Goal: Task Accomplishment & Management: Use online tool/utility

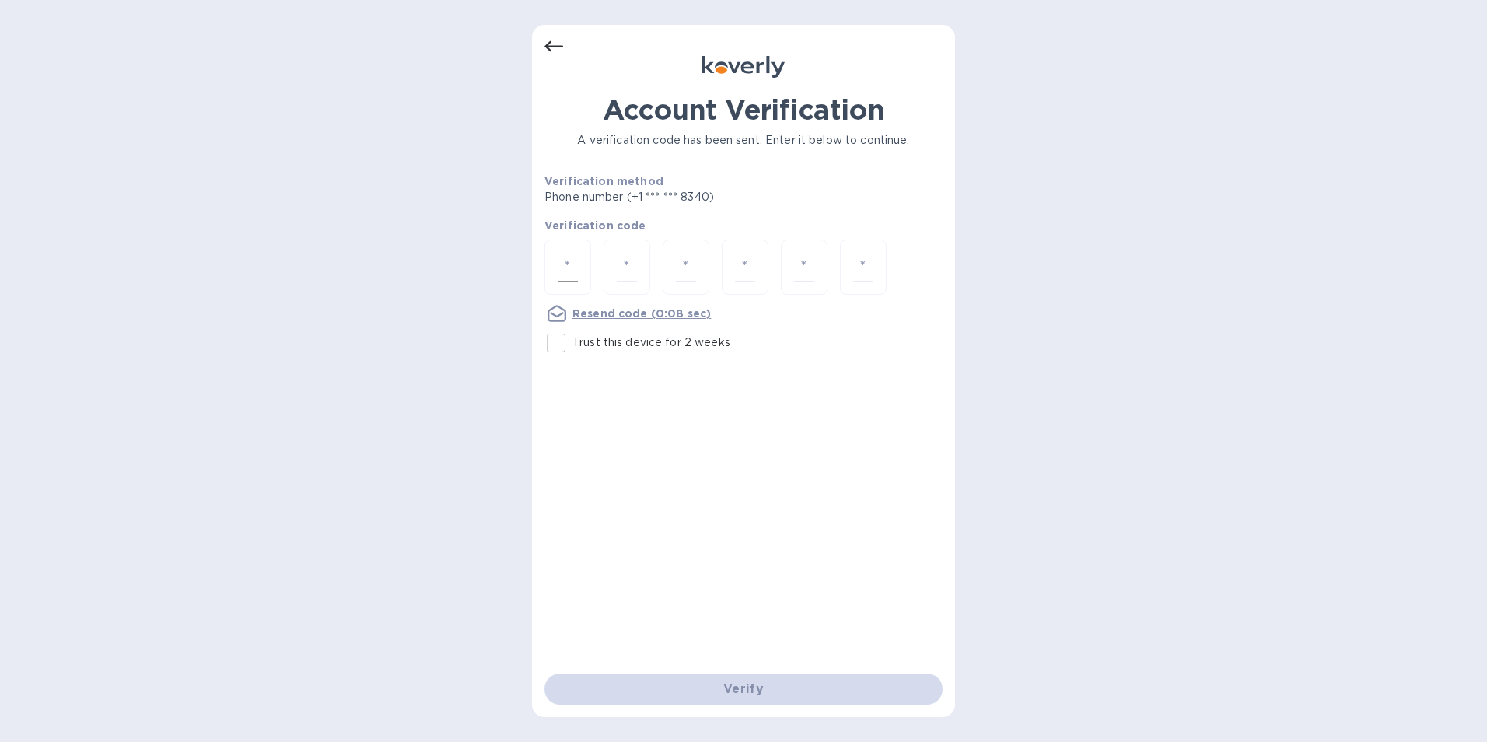
click at [567, 267] on input "number" at bounding box center [568, 267] width 20 height 29
type input "2"
type input "5"
type input "8"
type input "7"
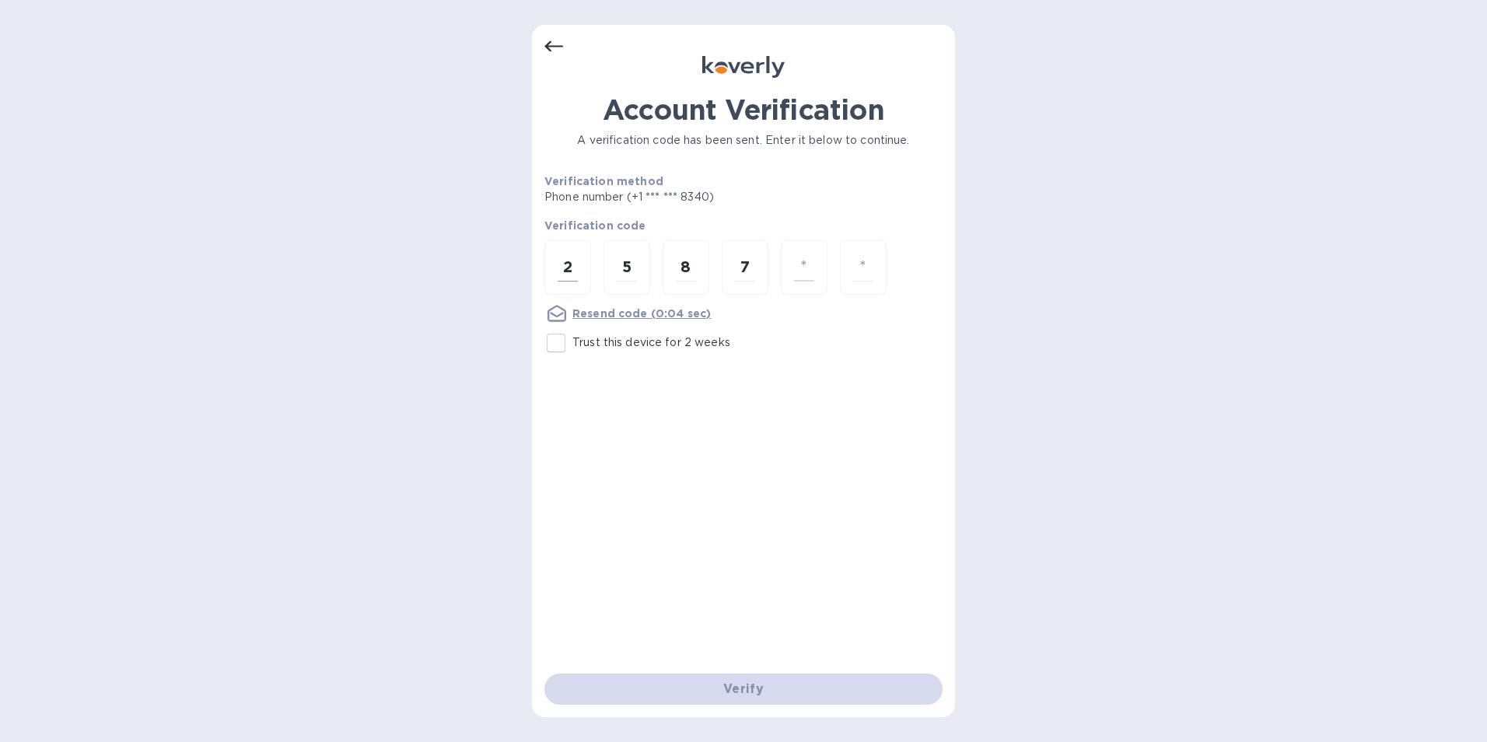
type input "1"
type input "0"
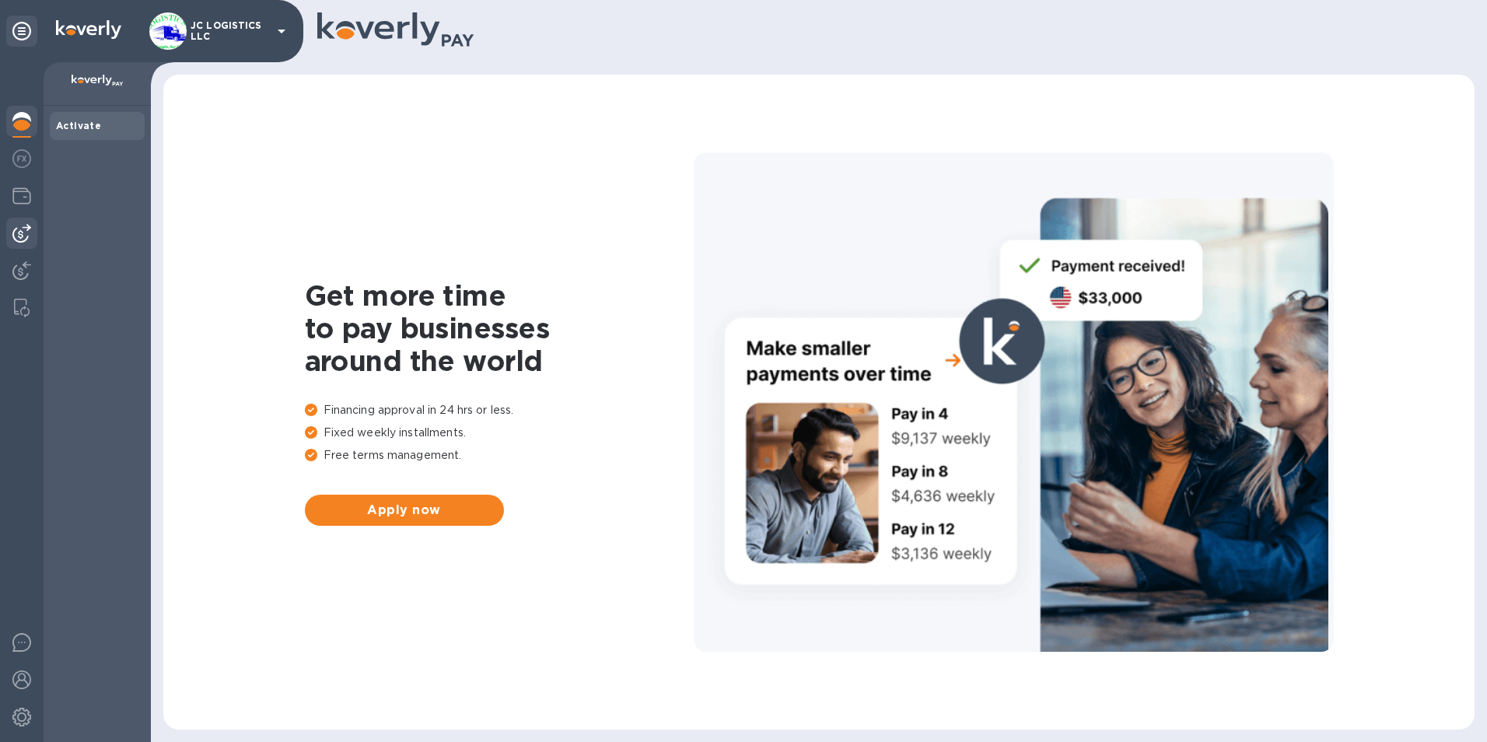
click at [19, 231] on img at bounding box center [21, 233] width 19 height 19
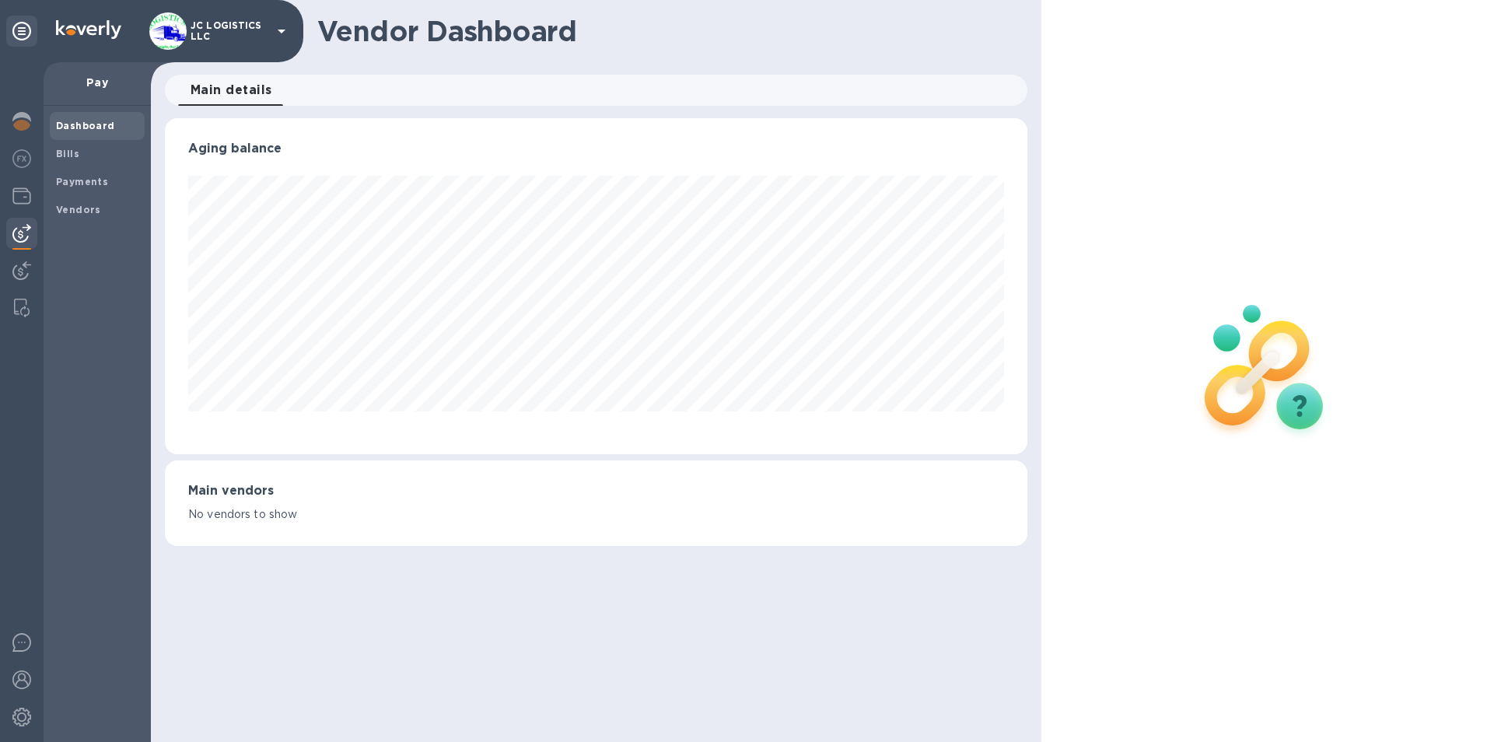
scroll to position [336, 863]
click at [82, 210] on b "Vendors" at bounding box center [78, 210] width 45 height 12
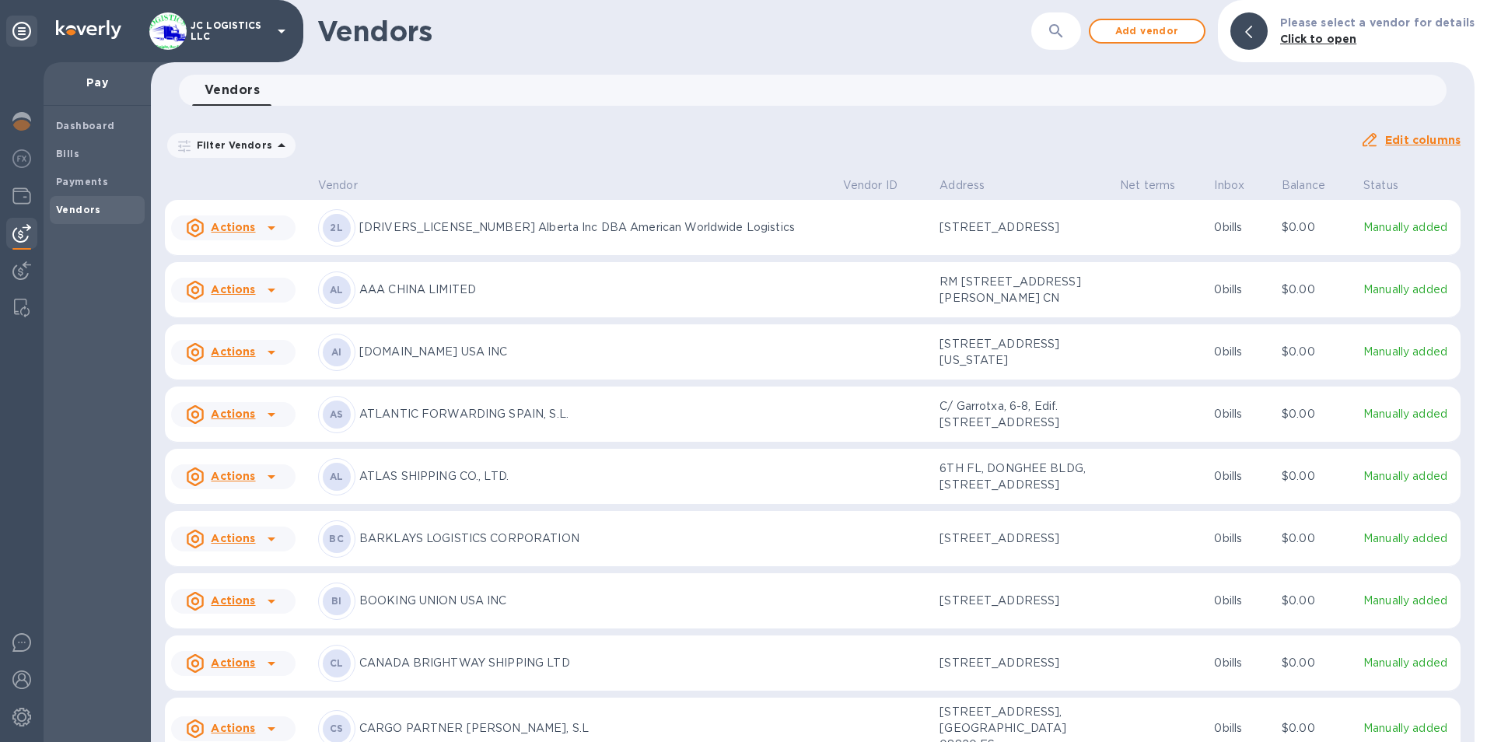
click at [268, 292] on icon at bounding box center [272, 291] width 8 height 4
click at [256, 376] on b "Add new bill" at bounding box center [251, 378] width 72 height 12
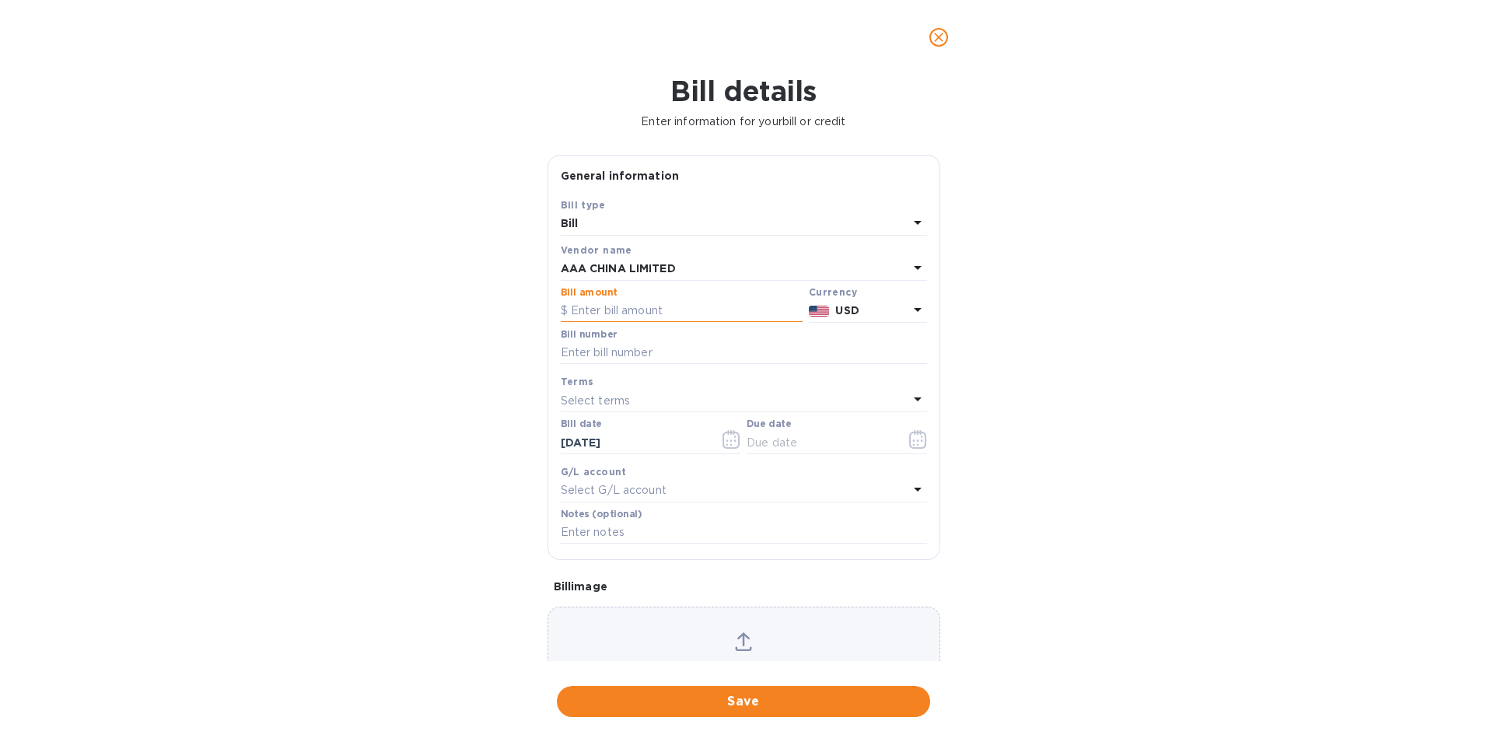
click at [598, 309] on input "text" at bounding box center [682, 310] width 242 height 23
type input "7,371.00"
click at [589, 349] on input "text" at bounding box center [744, 352] width 366 height 23
type input "WMDN25090234"
click at [909, 437] on icon "button" at bounding box center [917, 439] width 17 height 19
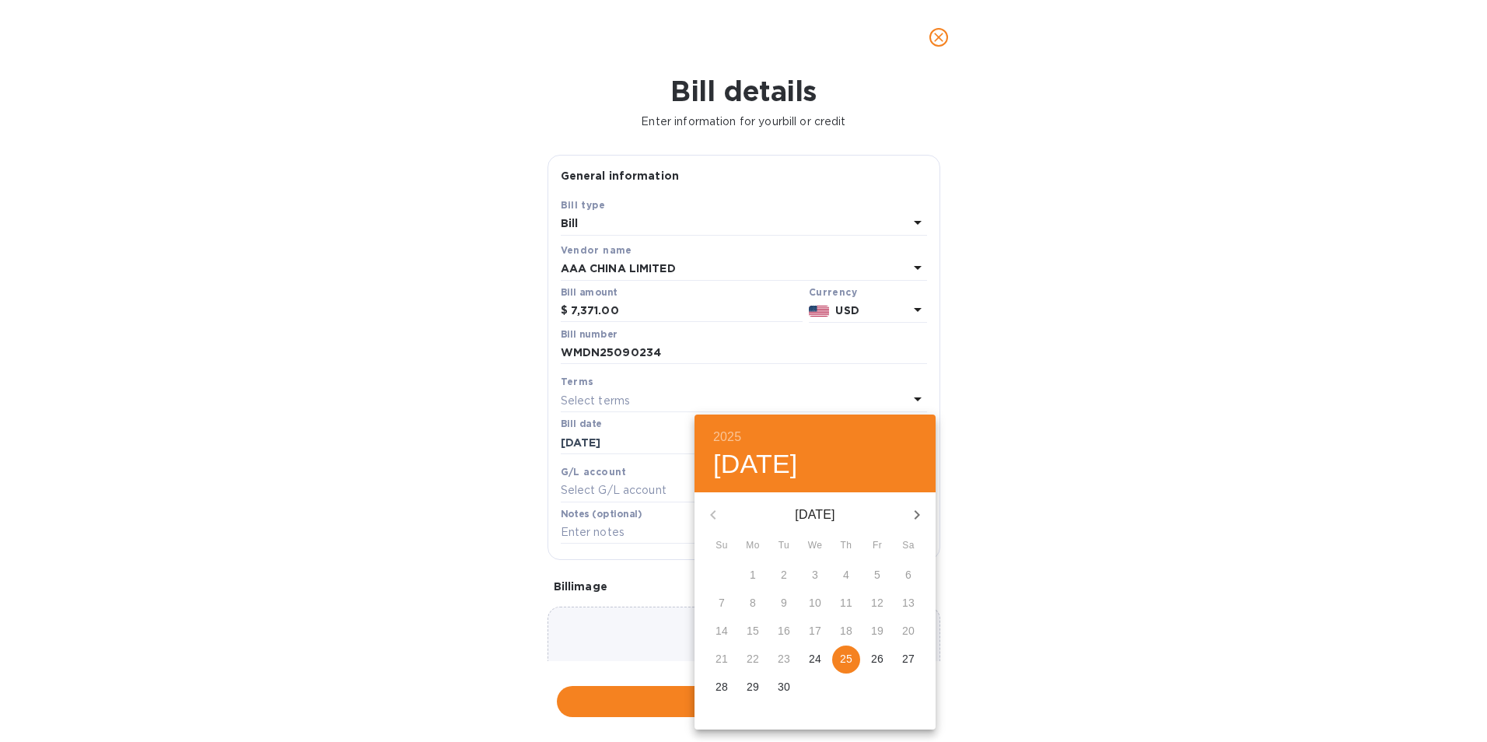
click at [845, 654] on p "25" at bounding box center [846, 659] width 12 height 16
type input "09/25/2025"
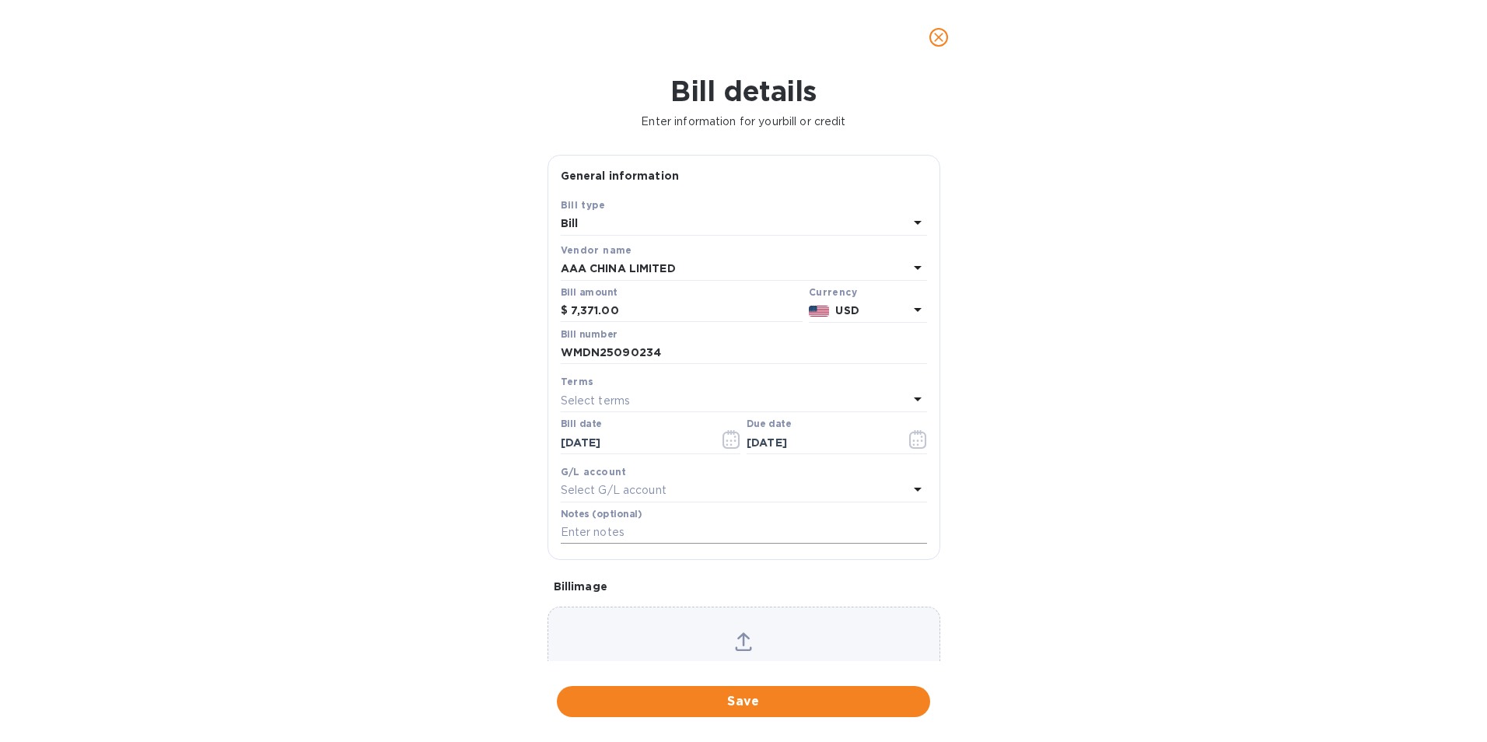
click at [677, 531] on input "text" at bounding box center [744, 532] width 366 height 23
type input "1066"
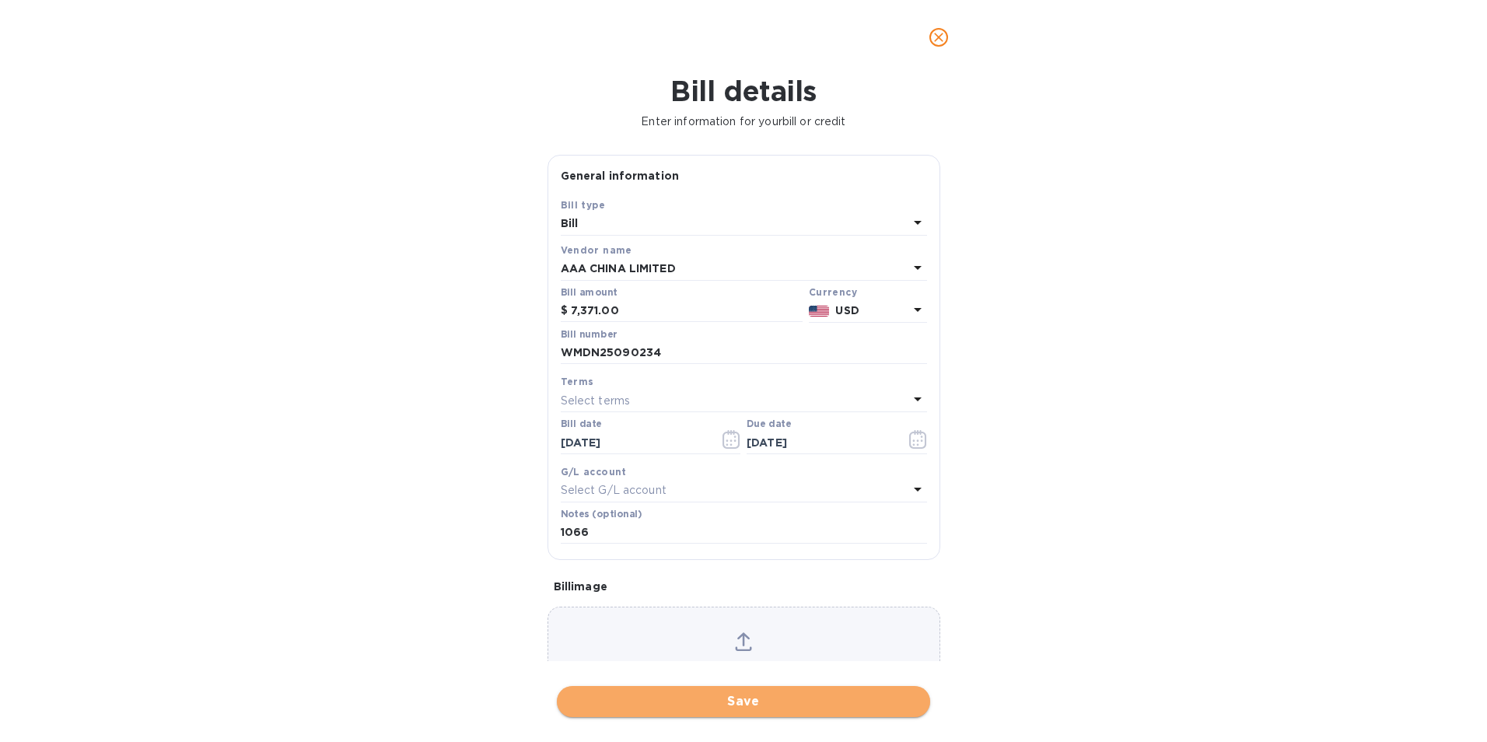
click at [742, 703] on span "Save" at bounding box center [743, 701] width 348 height 19
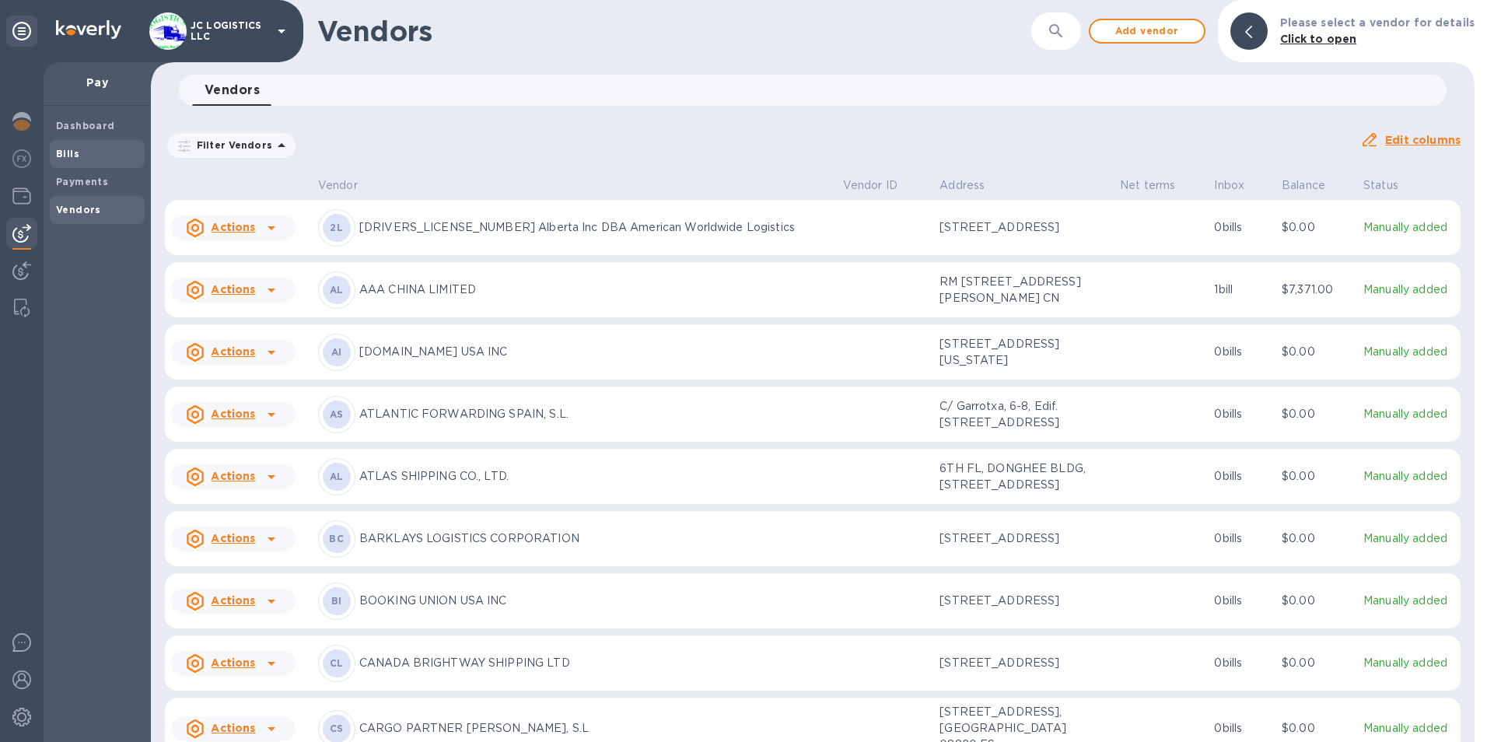
click at [64, 148] on b "Bills" at bounding box center [67, 154] width 23 height 12
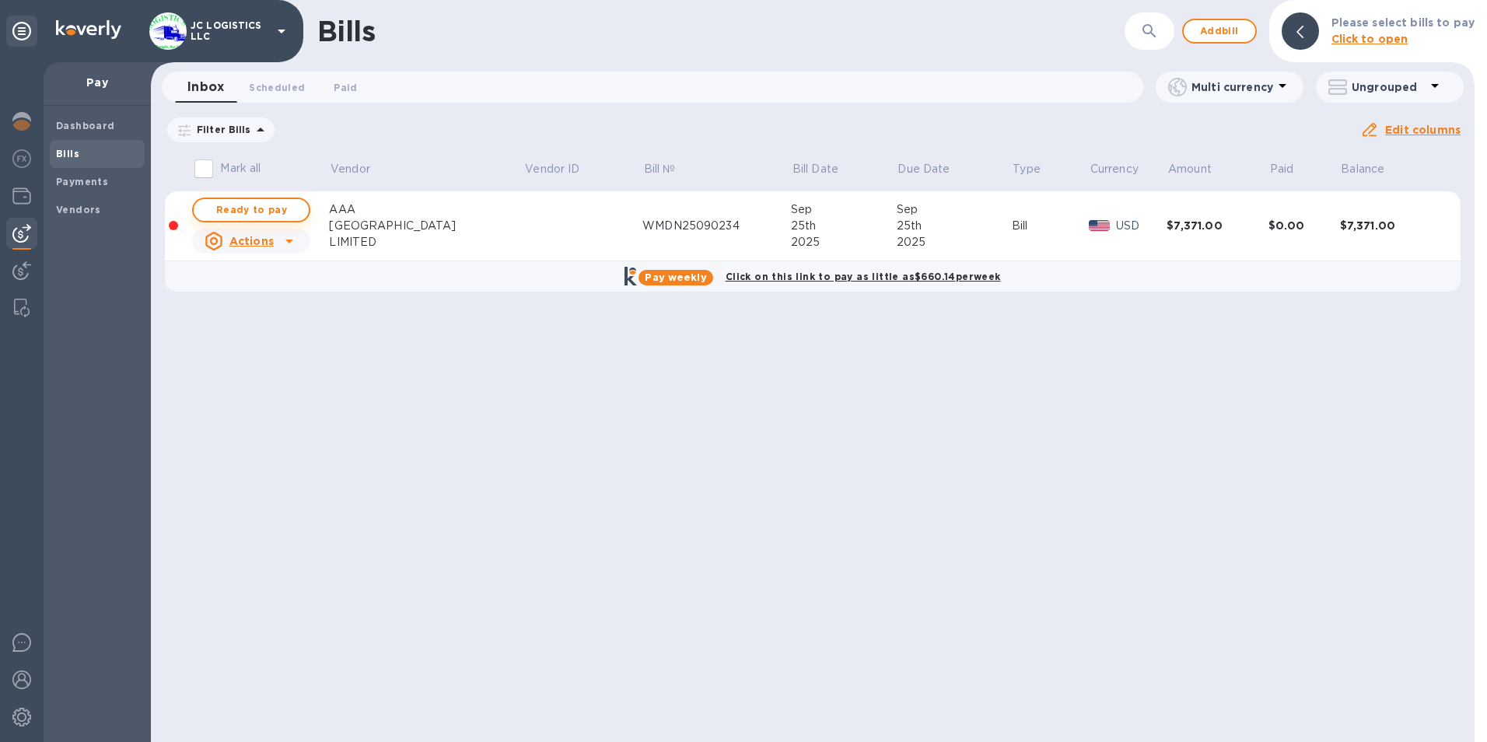
click at [276, 204] on span "Ready to pay" at bounding box center [251, 210] width 90 height 19
checkbox input "true"
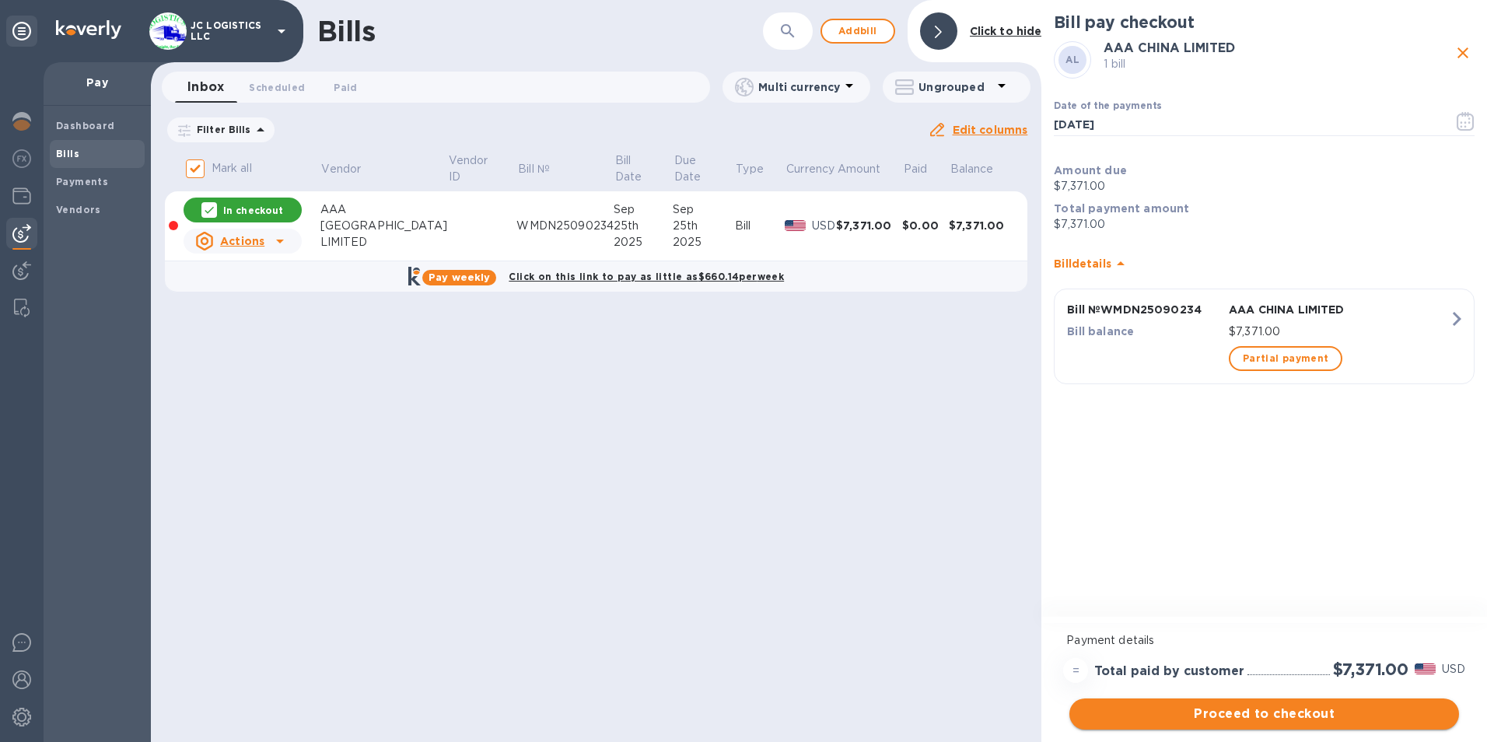
click at [1268, 708] on span "Proceed to checkout" at bounding box center [1264, 714] width 365 height 19
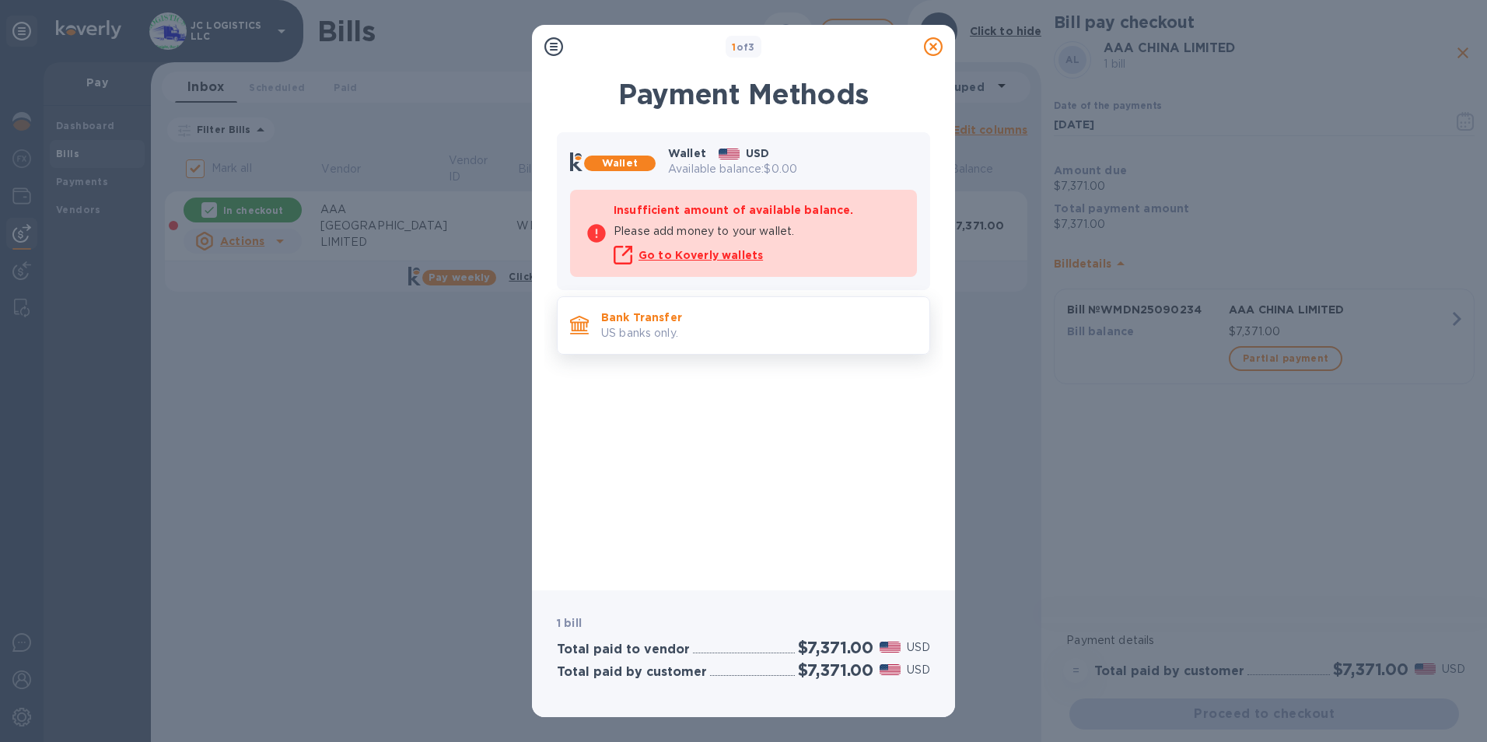
click at [688, 329] on p "US banks only." at bounding box center [759, 333] width 316 height 16
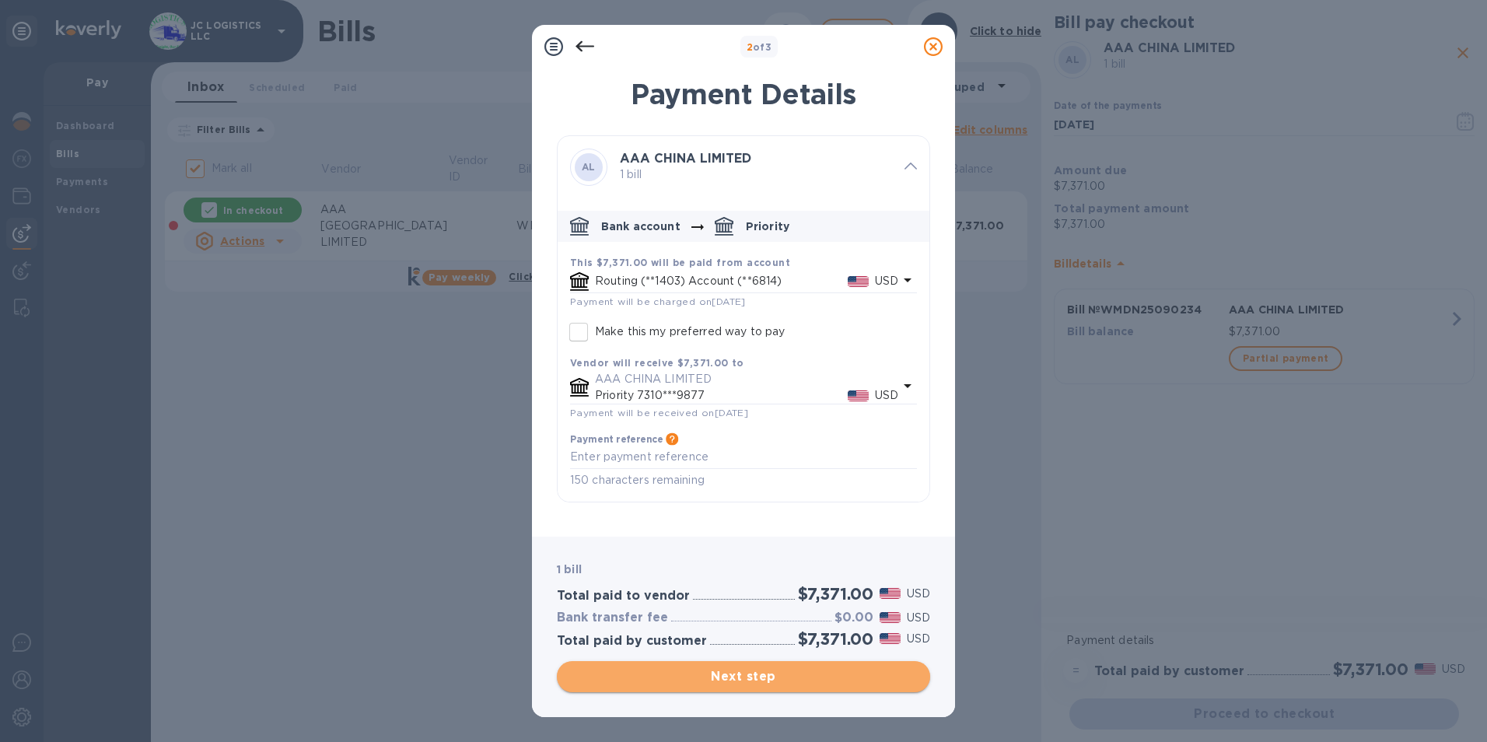
click at [784, 677] on span "Next step" at bounding box center [743, 676] width 348 height 19
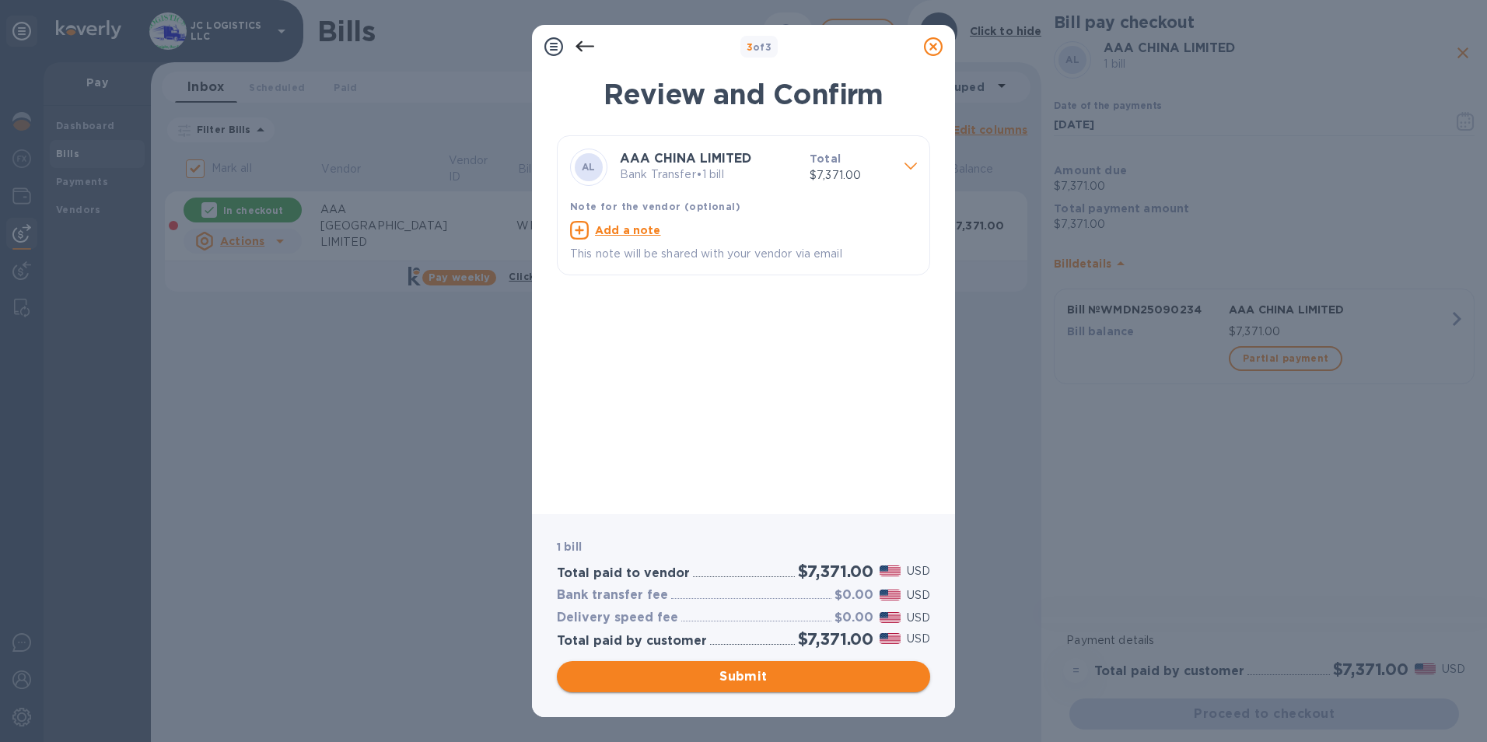
click at [784, 677] on span "Submit" at bounding box center [743, 676] width 348 height 19
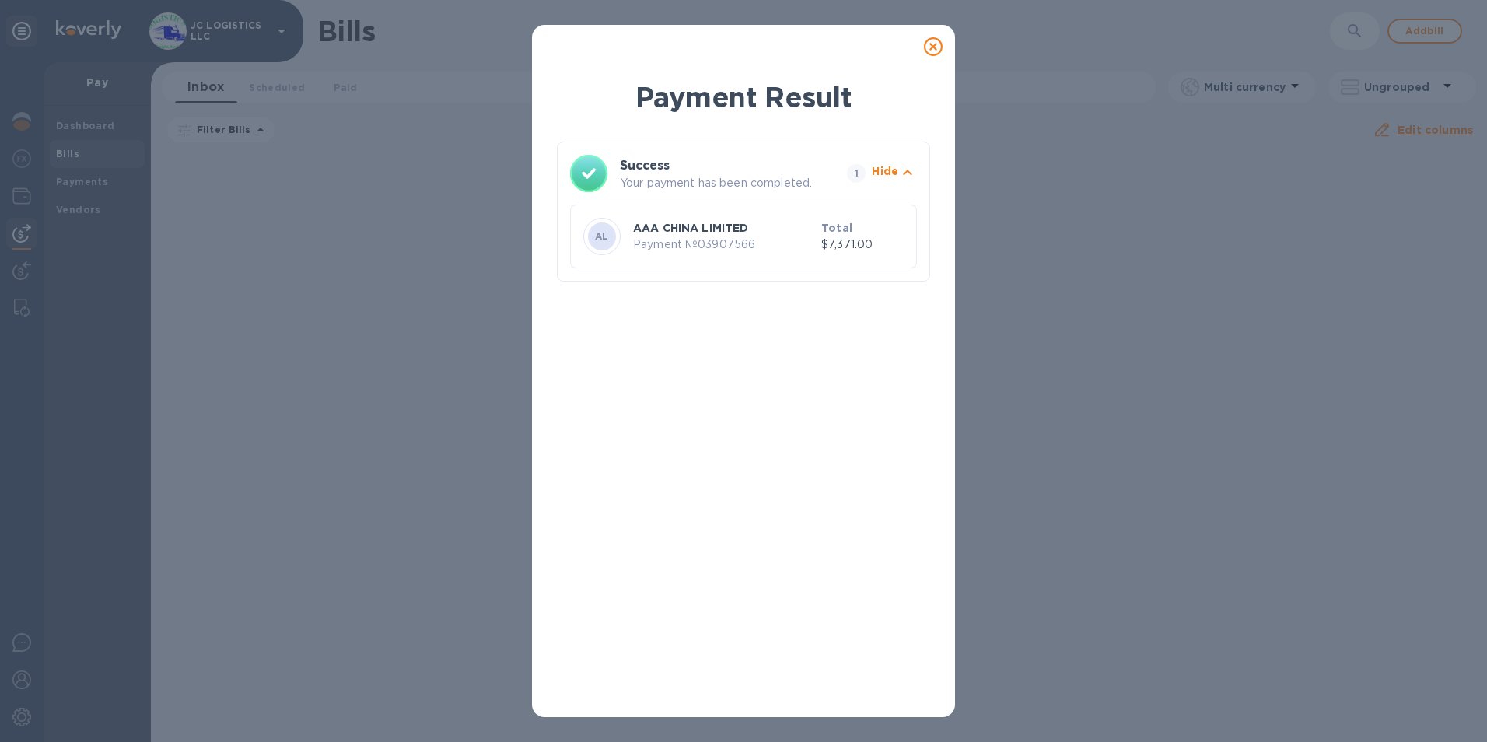
click at [930, 46] on icon at bounding box center [933, 46] width 19 height 19
